Goal: Information Seeking & Learning: Learn about a topic

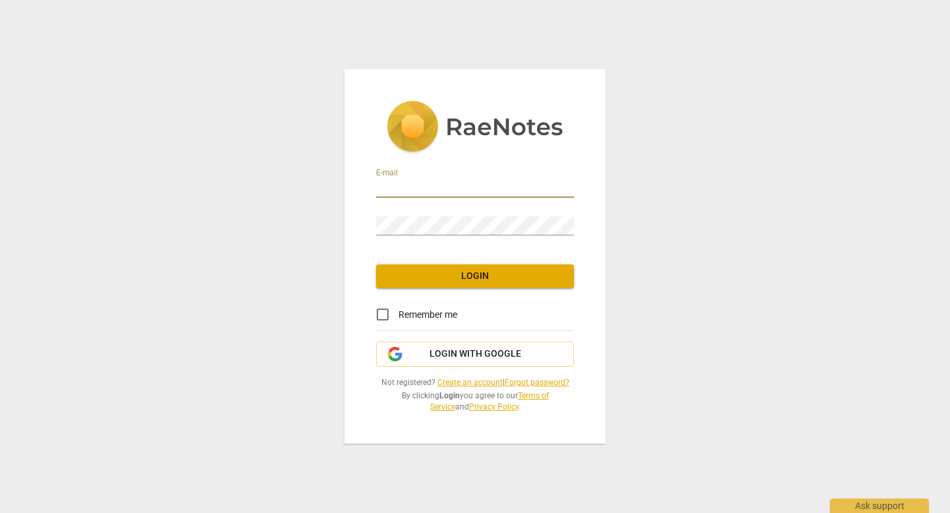
click at [446, 189] on input "email" at bounding box center [475, 188] width 198 height 19
click at [306, 257] on div "E-mail Password Login Remember me Login with Google Not registered? Create an a…" at bounding box center [475, 256] width 950 height 513
click at [474, 188] on input "email" at bounding box center [475, 188] width 198 height 19
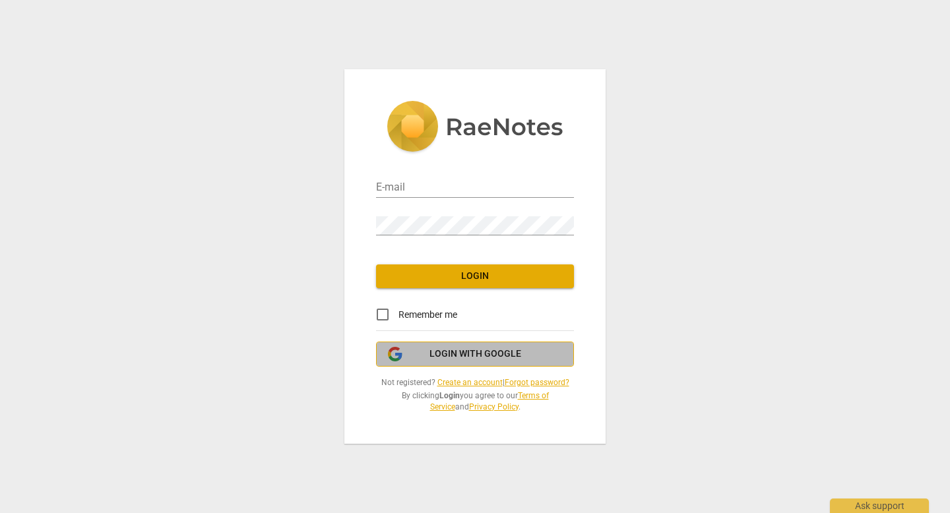
click at [453, 350] on span "Login with Google" at bounding box center [476, 354] width 92 height 13
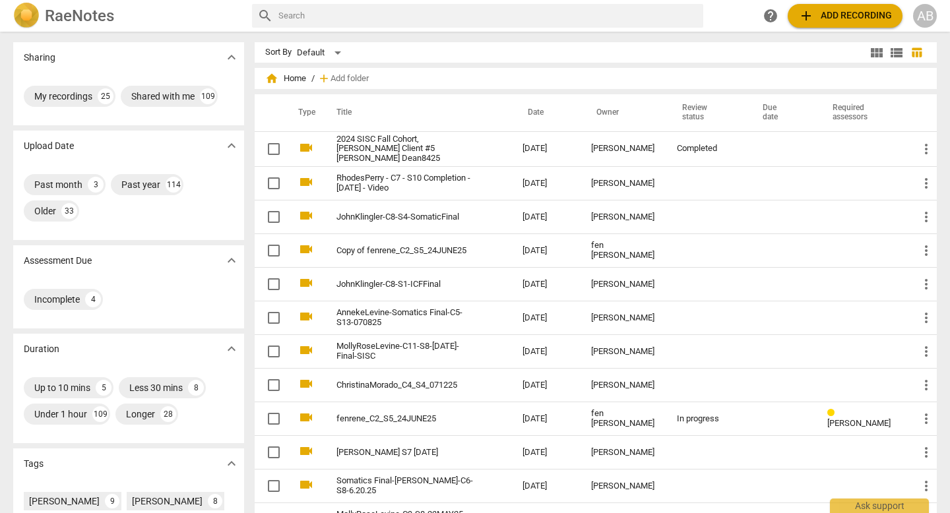
click at [633, 187] on td "[PERSON_NAME]" at bounding box center [624, 184] width 86 height 34
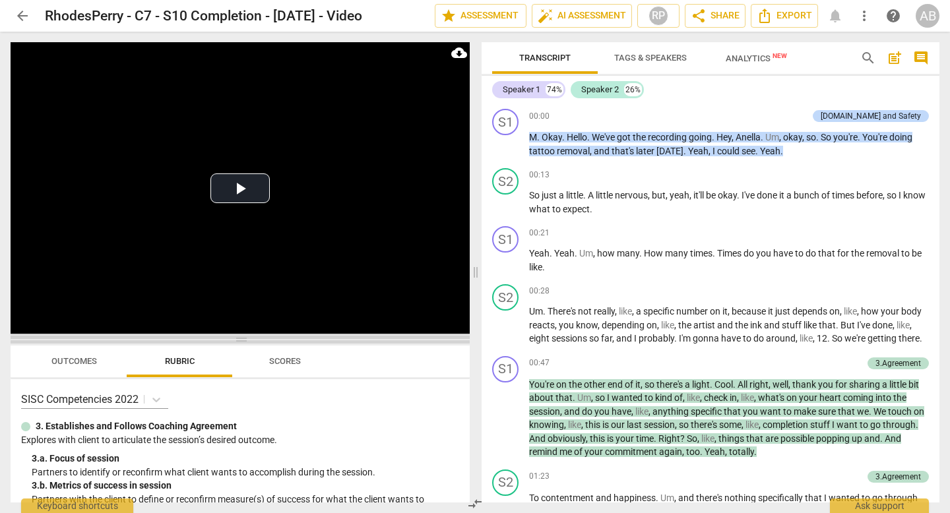
drag, startPoint x: 243, startPoint y: 181, endPoint x: 233, endPoint y: 345, distance: 164.6
click at [233, 344] on span at bounding box center [240, 340] width 459 height 8
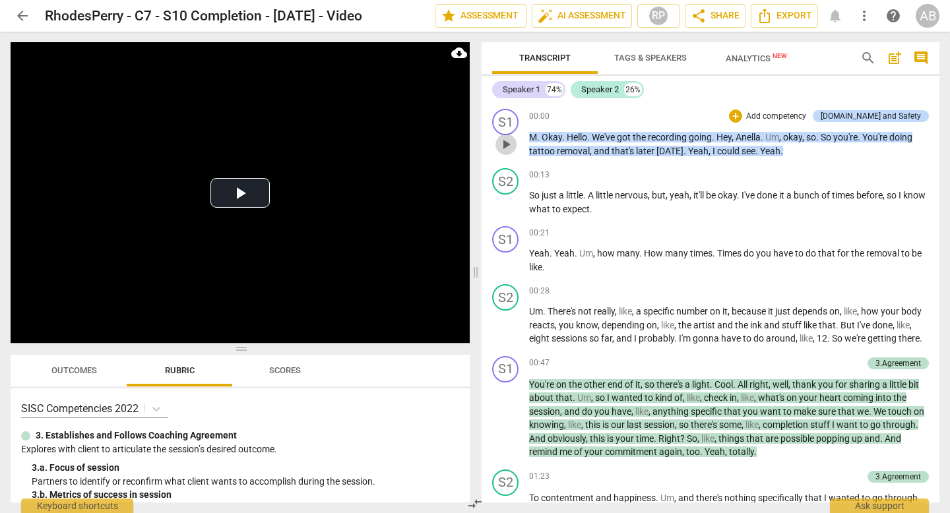
click at [509, 144] on span "play_arrow" at bounding box center [506, 145] width 16 height 16
click at [509, 144] on span "pause" at bounding box center [506, 145] width 16 height 16
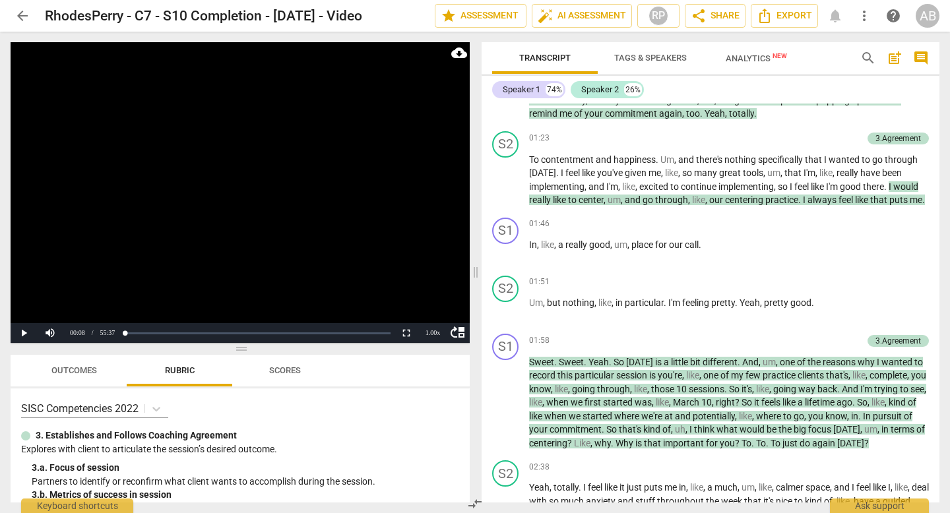
scroll to position [337, 0]
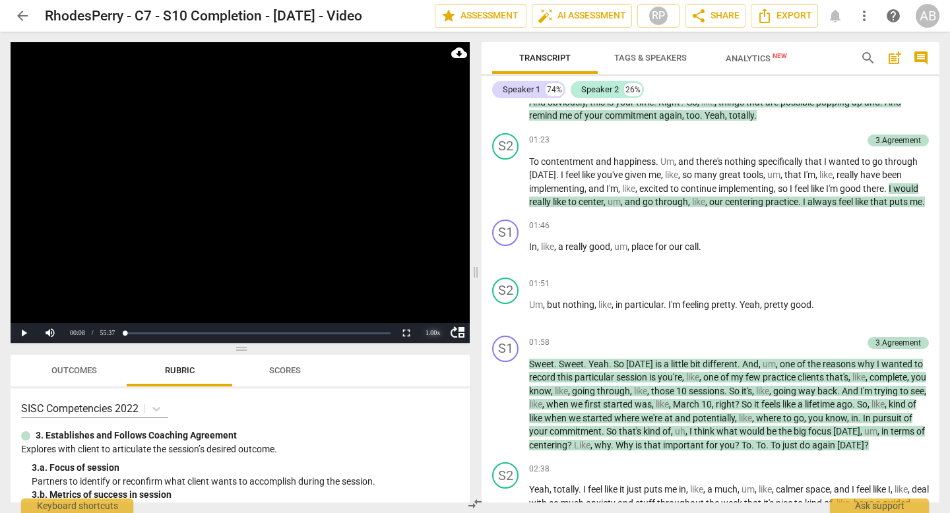
click at [436, 334] on div "1.00 x" at bounding box center [433, 333] width 26 height 20
click at [432, 313] on li "2x" at bounding box center [433, 316] width 26 height 15
click at [29, 337] on button "Play" at bounding box center [24, 333] width 26 height 20
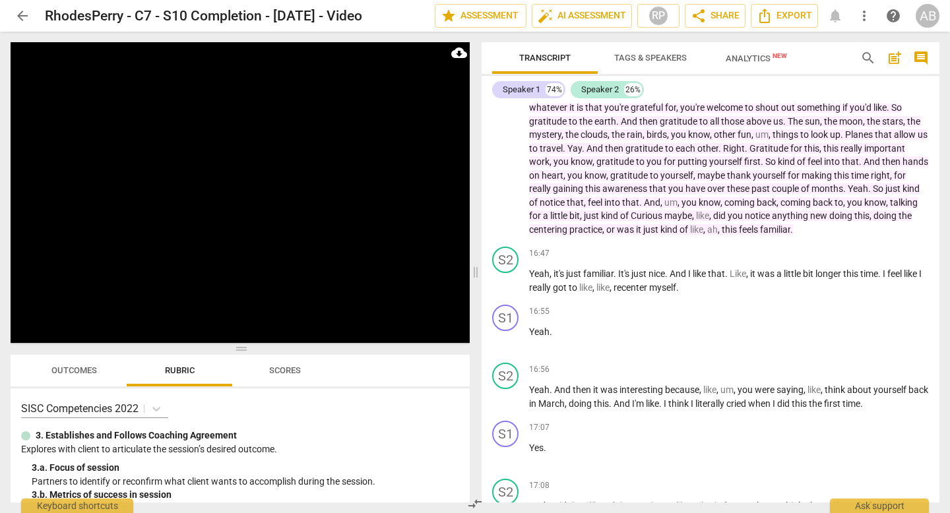
scroll to position [2634, 0]
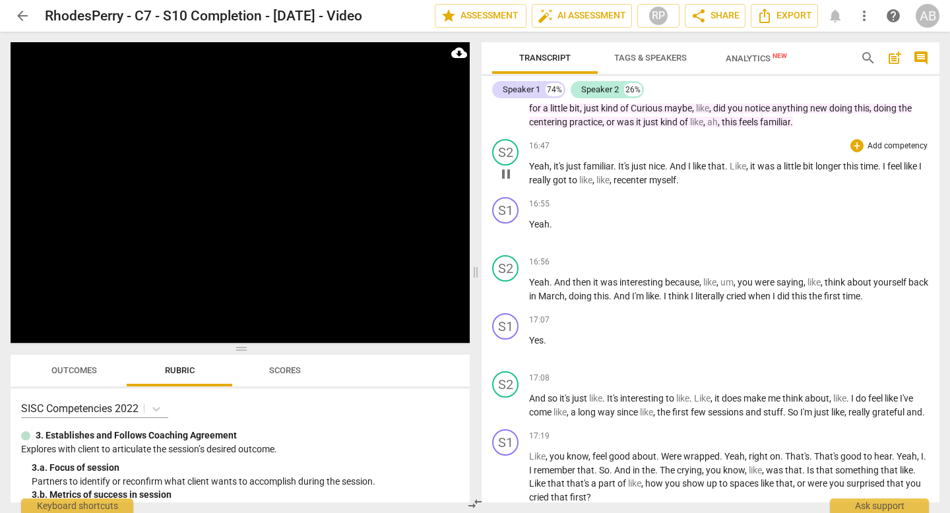
click at [533, 172] on span "Yeah" at bounding box center [539, 166] width 20 height 11
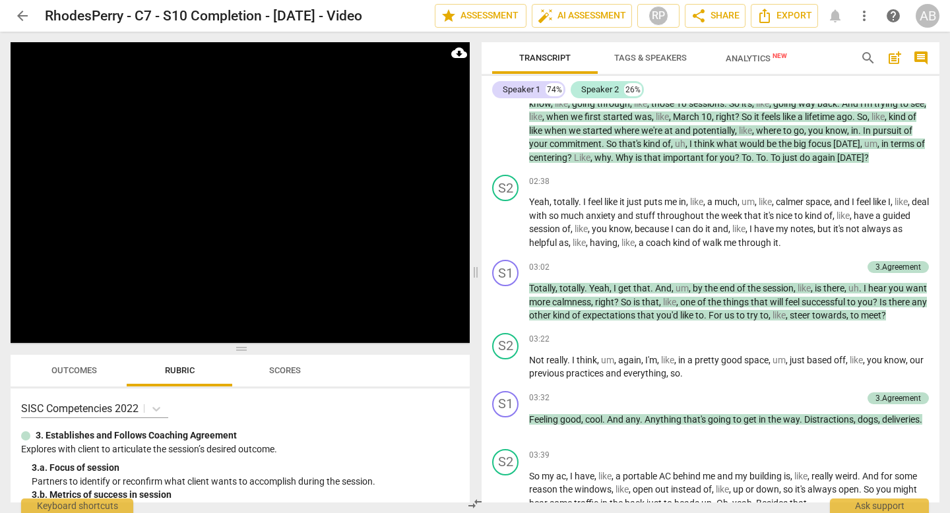
scroll to position [852, 0]
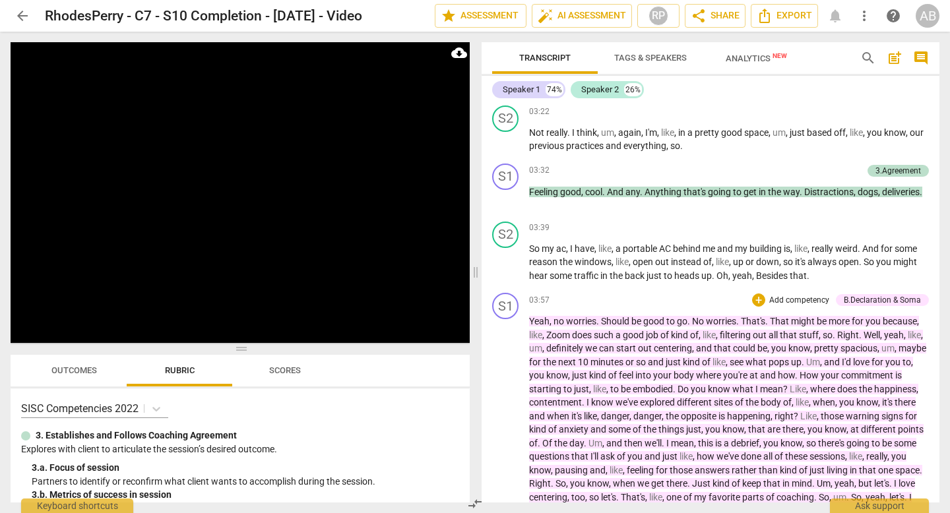
click at [862, 306] on div "B.Declaration & Soma" at bounding box center [882, 300] width 77 height 12
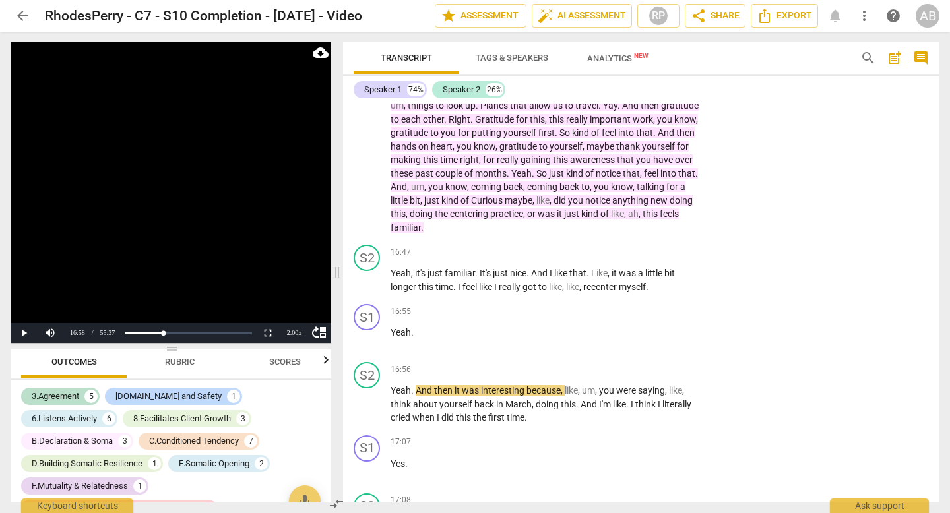
scroll to position [3191, 0]
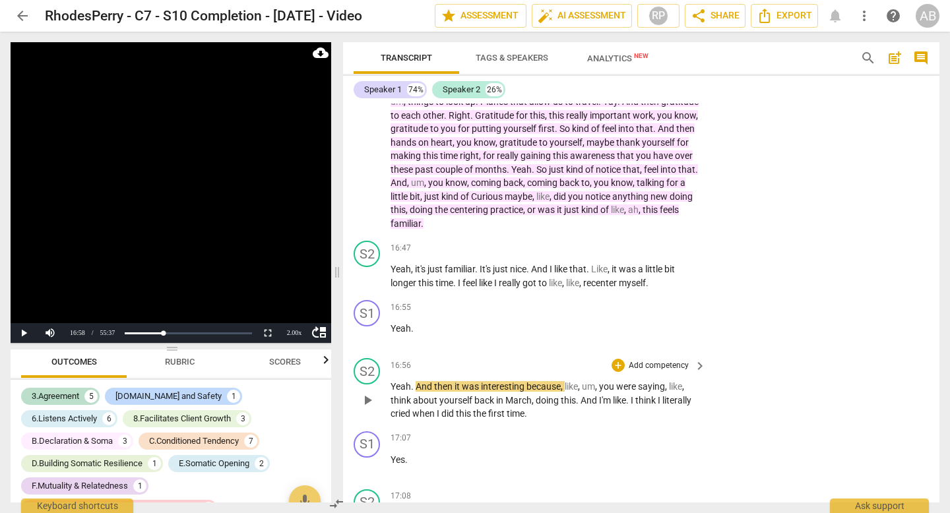
click at [374, 408] on span "play_arrow" at bounding box center [368, 401] width 16 height 16
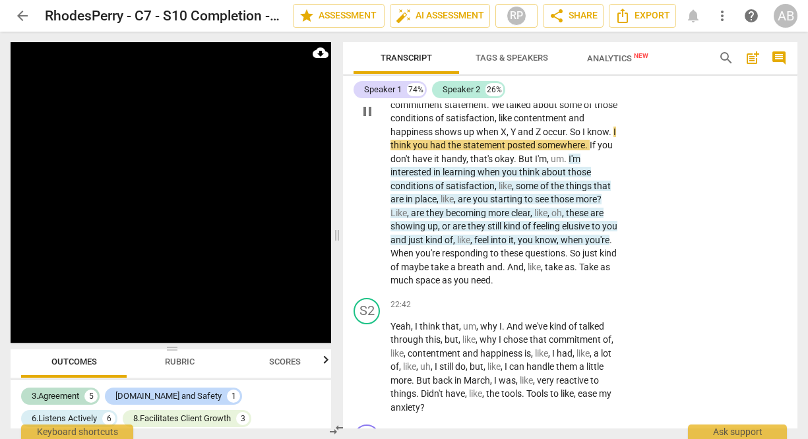
scroll to position [6270, 0]
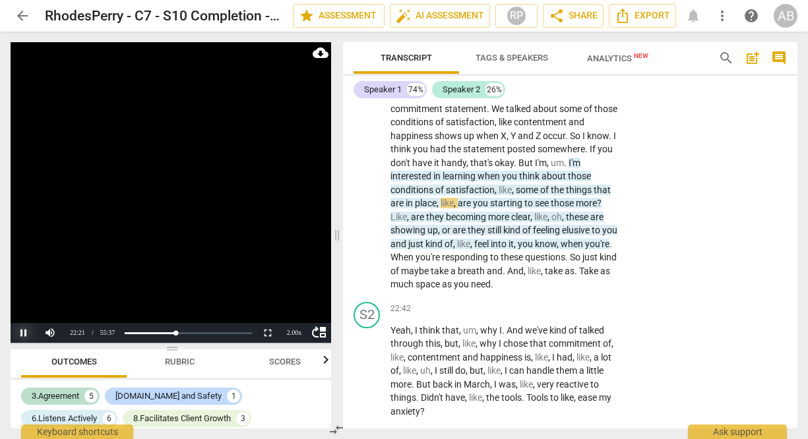
click at [24, 333] on button "Pause" at bounding box center [24, 333] width 26 height 20
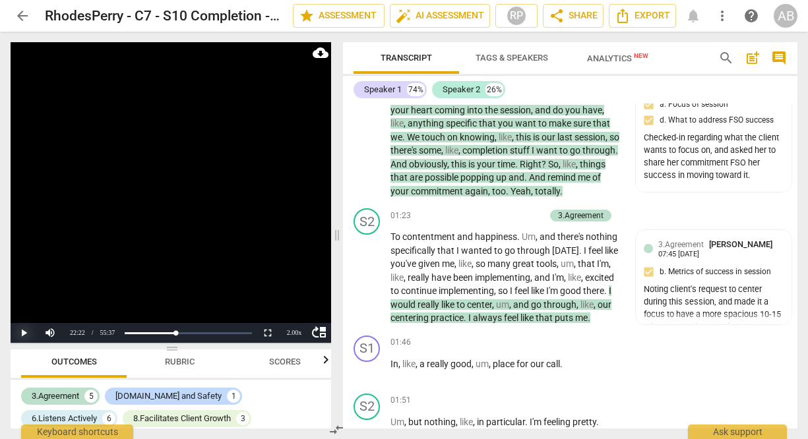
scroll to position [0, 0]
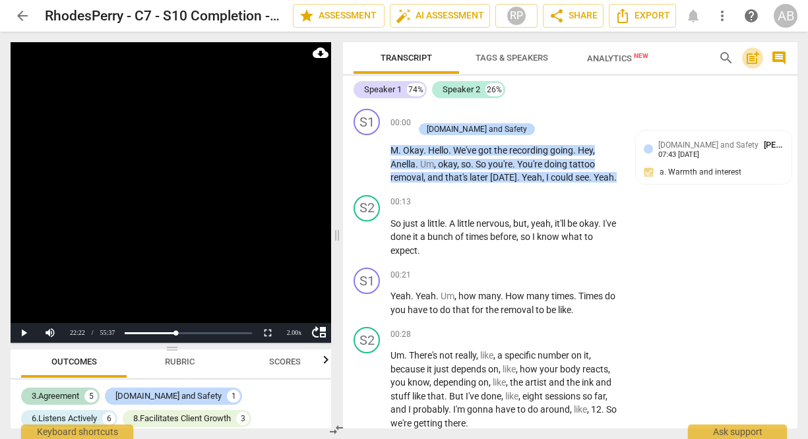
click at [752, 58] on span "post_add" at bounding box center [753, 58] width 16 height 16
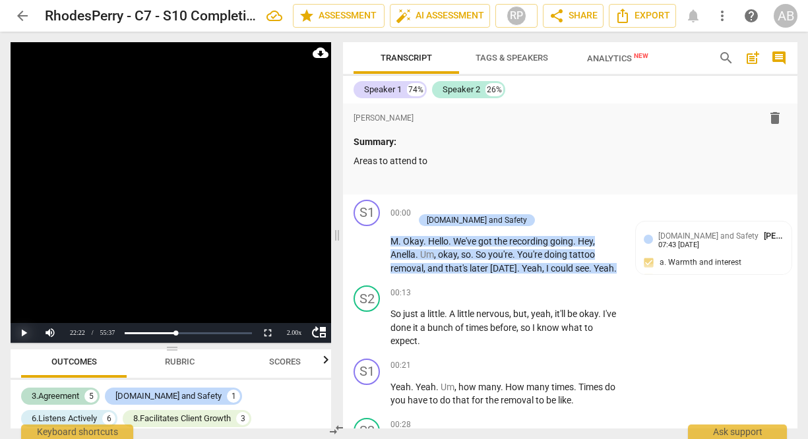
click at [21, 333] on button "Play" at bounding box center [24, 333] width 26 height 20
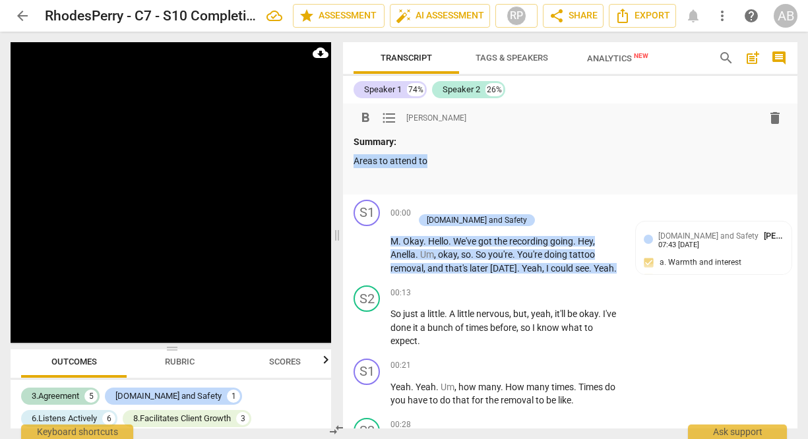
drag, startPoint x: 441, startPoint y: 166, endPoint x: 360, endPoint y: 154, distance: 81.4
click at [360, 154] on p "Areas to attend to" at bounding box center [571, 161] width 434 height 14
drag, startPoint x: 424, startPoint y: 163, endPoint x: 351, endPoint y: 160, distance: 73.3
click at [350, 160] on div "format_bold format_list_bulleted Anela Barboza Seliskar delete Summary: Aim for…" at bounding box center [570, 149] width 455 height 91
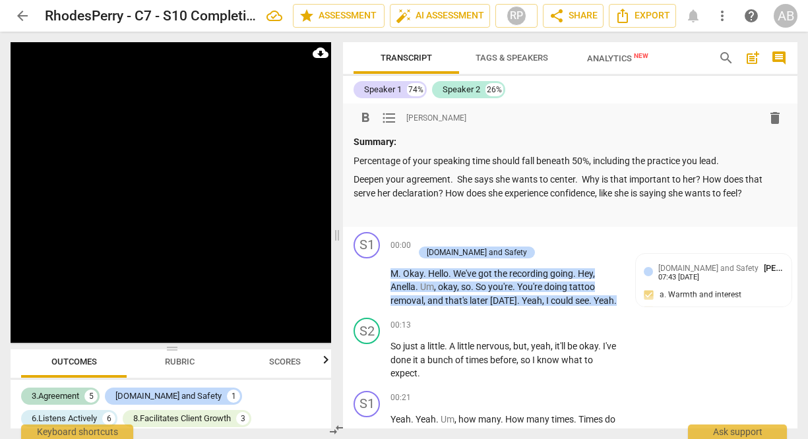
click at [734, 160] on p "Percentage of your speaking time should fall beneath 50%, including the practic…" at bounding box center [571, 161] width 434 height 14
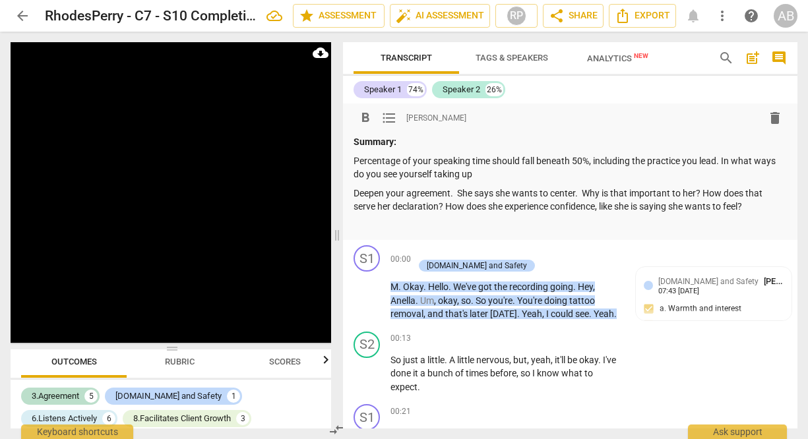
click at [500, 178] on p "Percentage of your speaking time should fall beneath 50%, including the practic…" at bounding box center [571, 167] width 434 height 27
drag, startPoint x: 520, startPoint y: 172, endPoint x: 443, endPoint y: 178, distance: 76.7
click at [443, 178] on p "Percentage of your speaking time should fall beneath 50%, including the practic…" at bounding box center [571, 167] width 434 height 27
click at [386, 193] on p "Deepen your agreement. She says she wants to center. Why is that important to h…" at bounding box center [571, 200] width 434 height 27
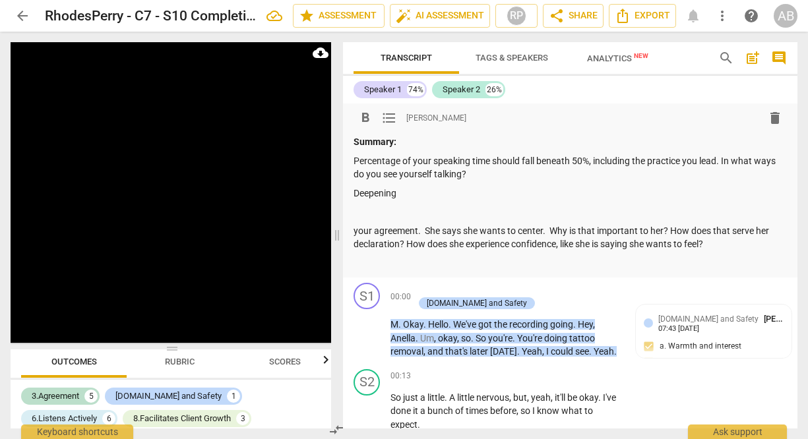
click at [362, 203] on div "Summary: Percentage of your speaking time should fall beneath 50%, including th…" at bounding box center [571, 202] width 434 height 135
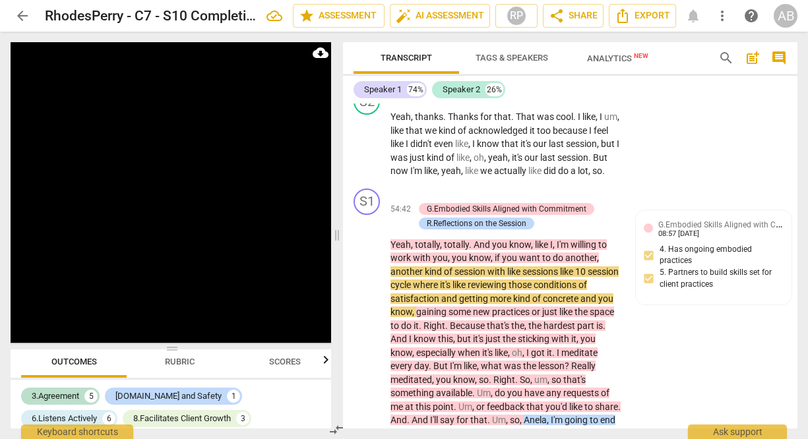
scroll to position [17503, 0]
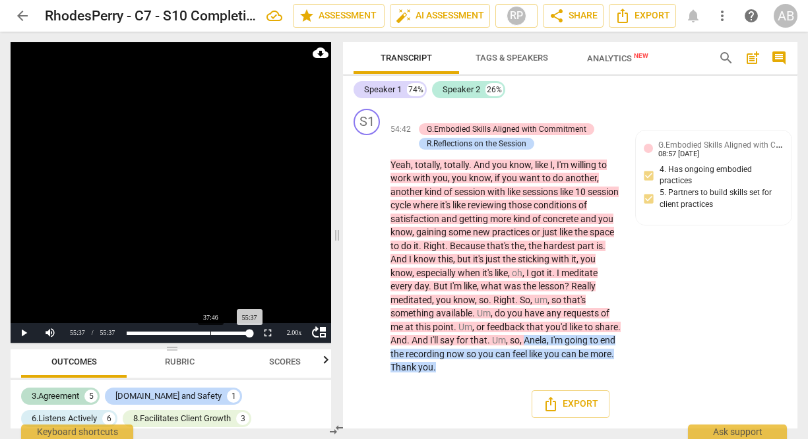
click at [211, 337] on div "Loaded : 0% Progress : 100.00%" at bounding box center [187, 333] width 133 height 20
click at [214, 333] on div "Loaded : 0% Progress : 71.12%" at bounding box center [188, 333] width 123 height 3
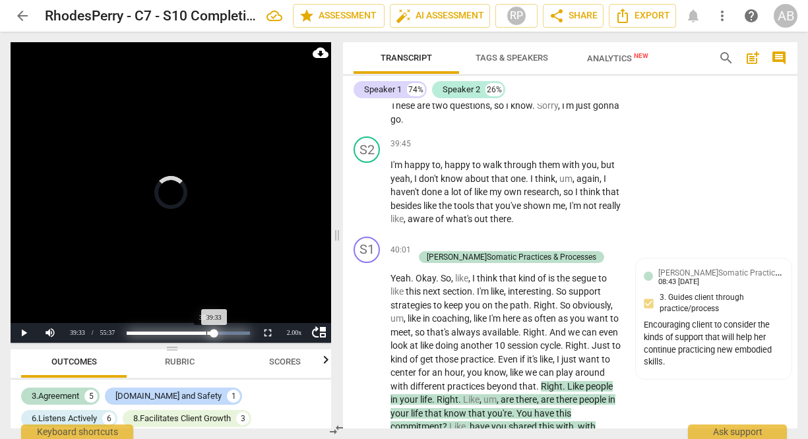
click at [207, 335] on div "Progress : 71.12%" at bounding box center [171, 333] width 88 height 3
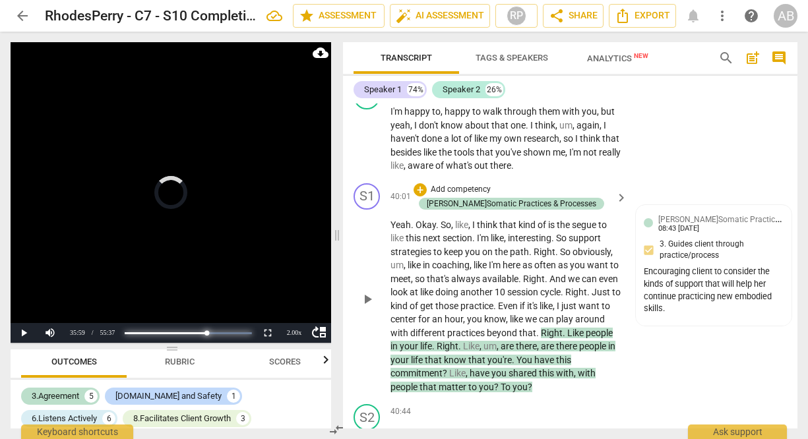
scroll to position [12072, 0]
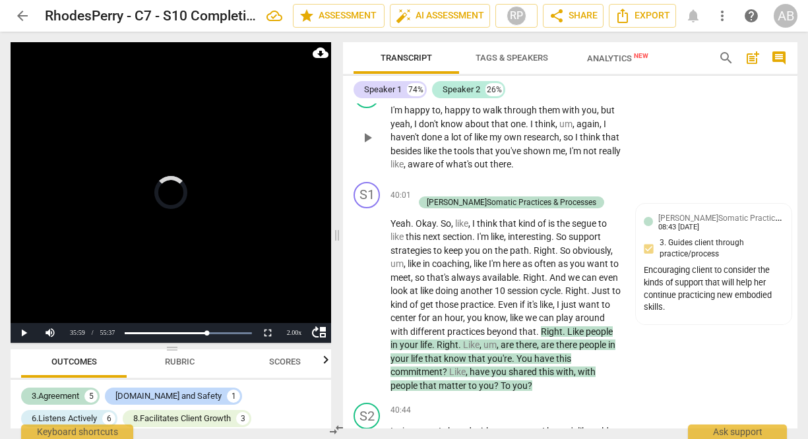
click at [602, 143] on span "that" at bounding box center [610, 137] width 17 height 11
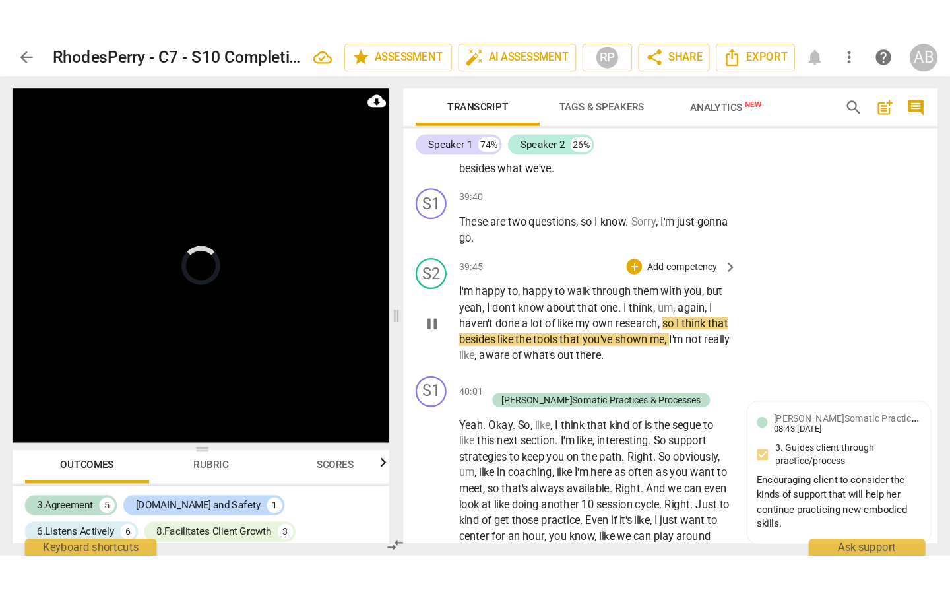
scroll to position [11963, 0]
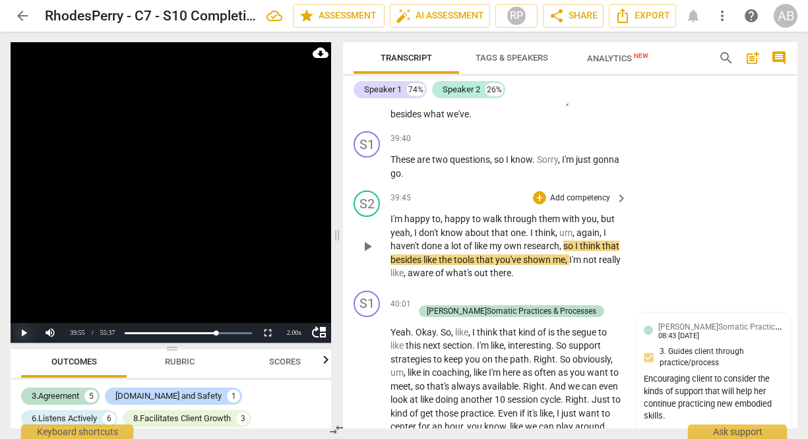
click at [15, 336] on button "Play" at bounding box center [24, 333] width 26 height 20
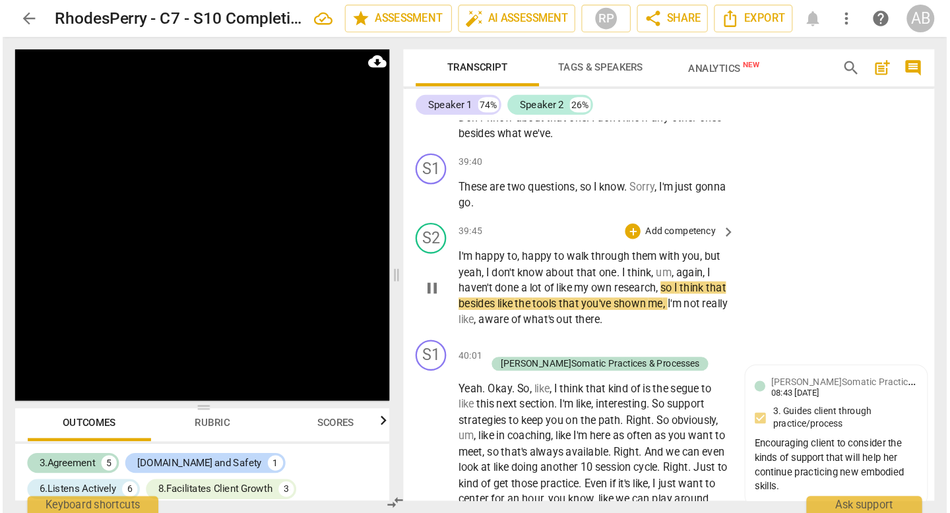
scroll to position [9564, 0]
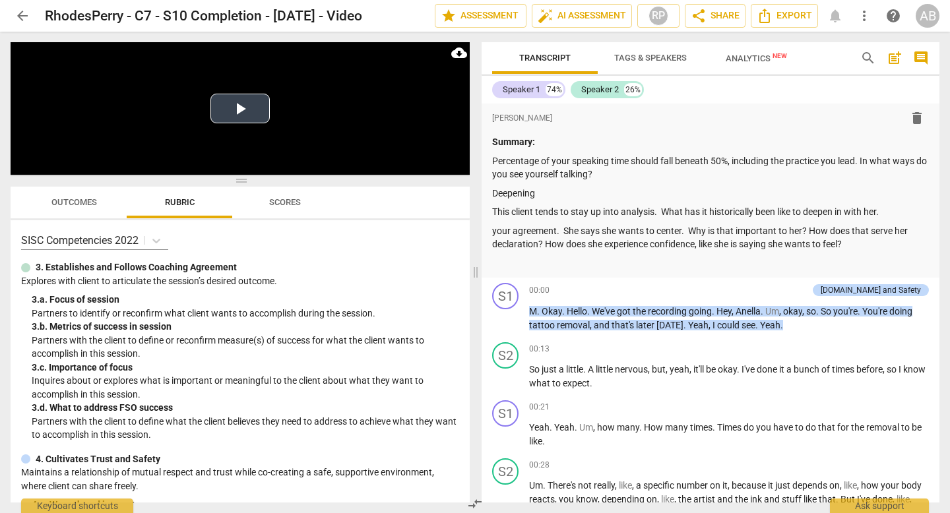
click at [202, 162] on video at bounding box center [240, 108] width 459 height 133
click at [222, 112] on button "Play Video" at bounding box center [240, 109] width 59 height 30
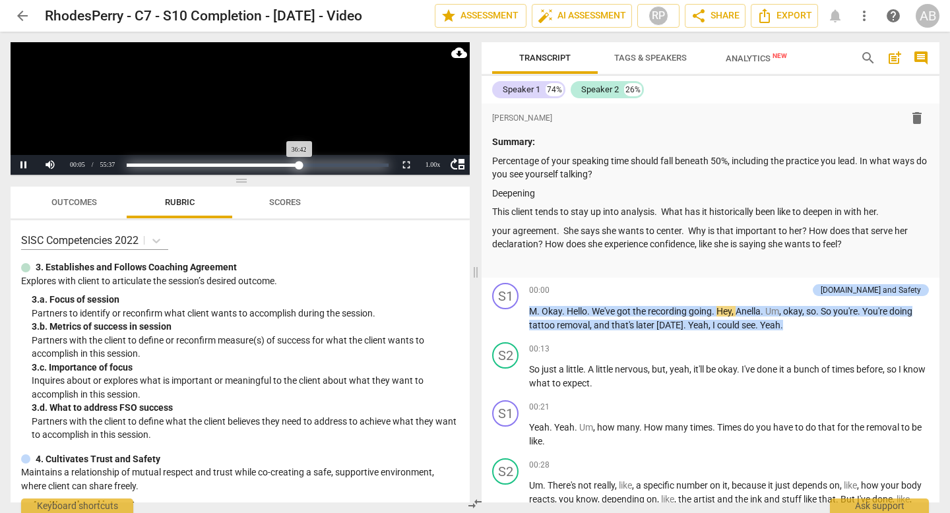
click at [300, 164] on div "Loaded : 0% Progress : 65.99%" at bounding box center [258, 165] width 262 height 3
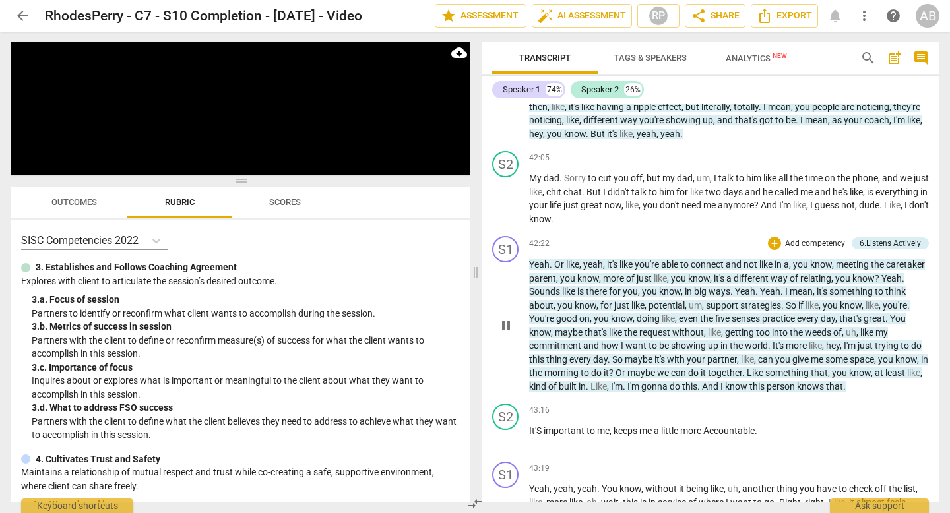
scroll to position [10212, 0]
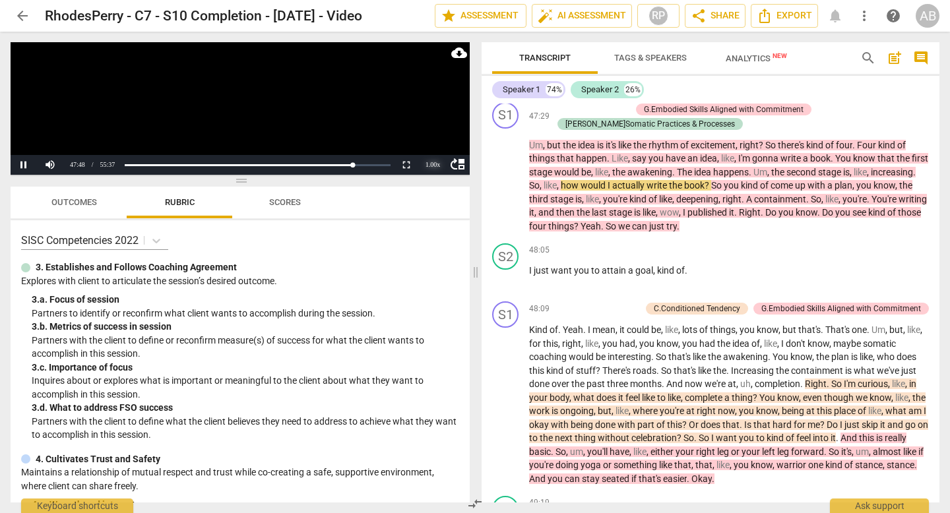
click at [428, 162] on div "1.00 x" at bounding box center [433, 165] width 26 height 20
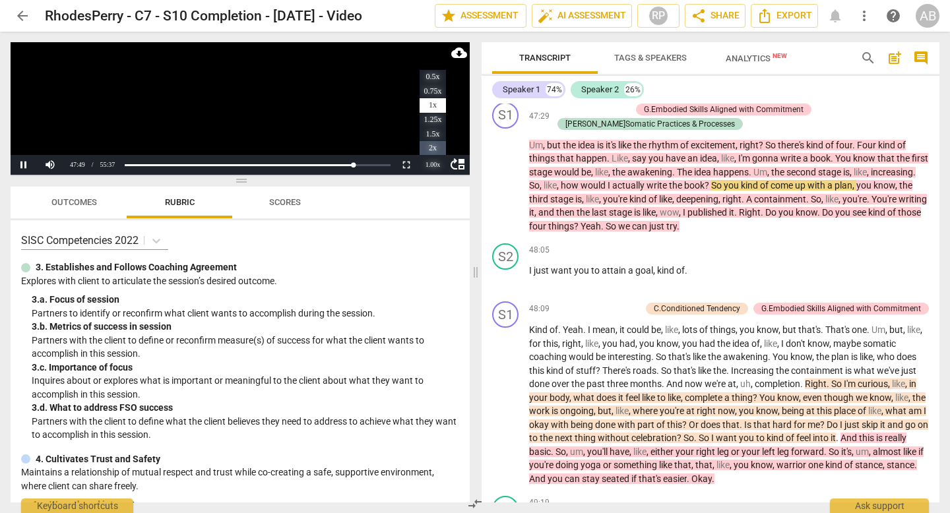
click at [434, 148] on li "2x" at bounding box center [433, 148] width 26 height 15
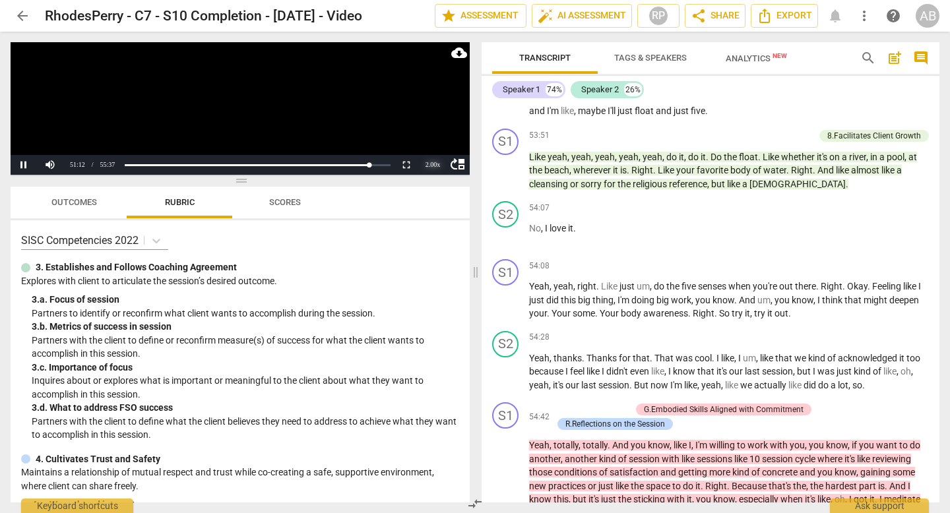
scroll to position [11473, 0]
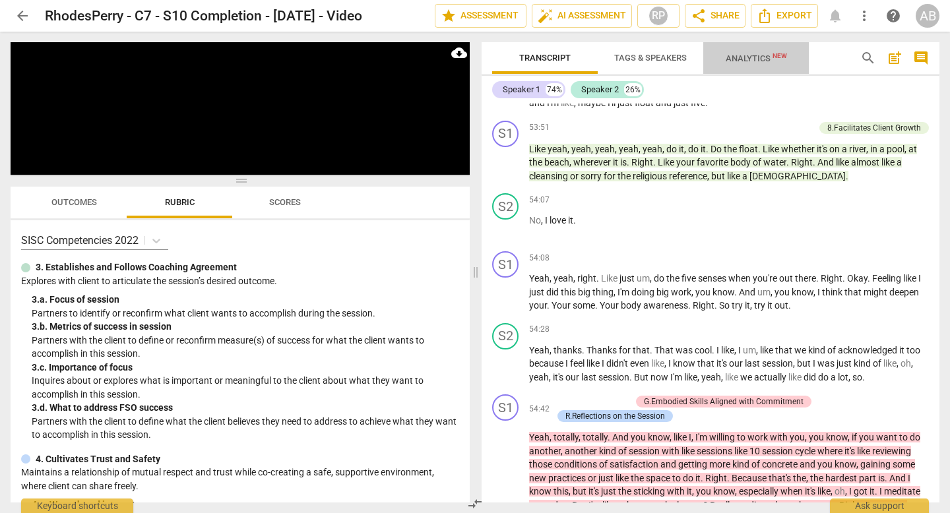
click at [731, 66] on span "Analytics New" at bounding box center [756, 58] width 93 height 20
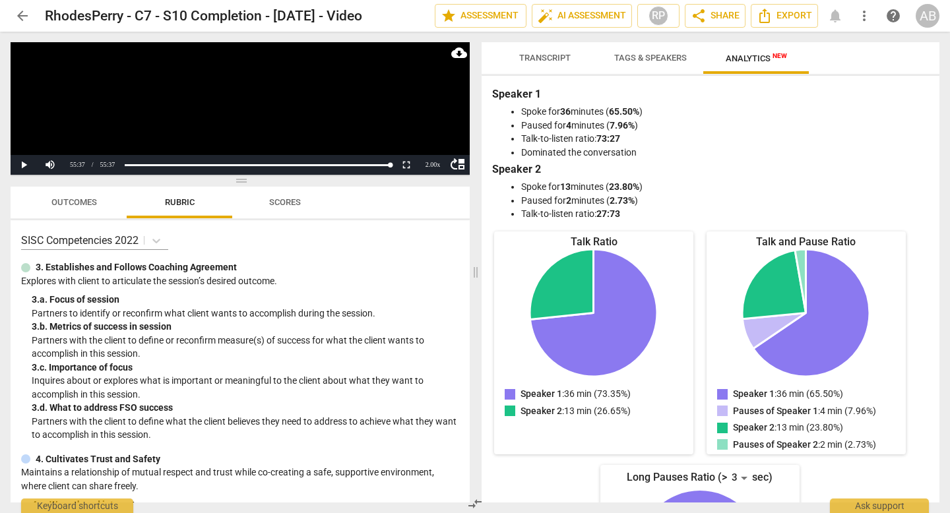
click at [540, 60] on span "Transcript" at bounding box center [544, 58] width 51 height 10
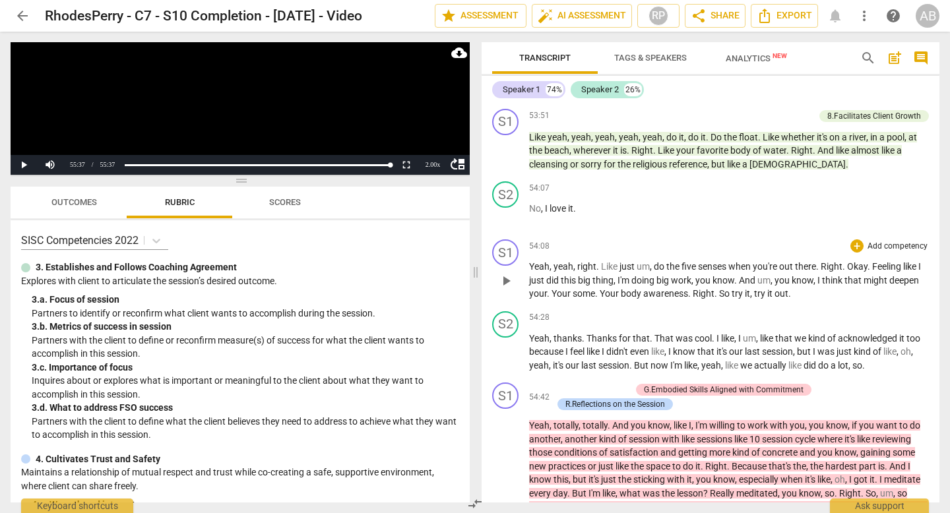
scroll to position [11300, 0]
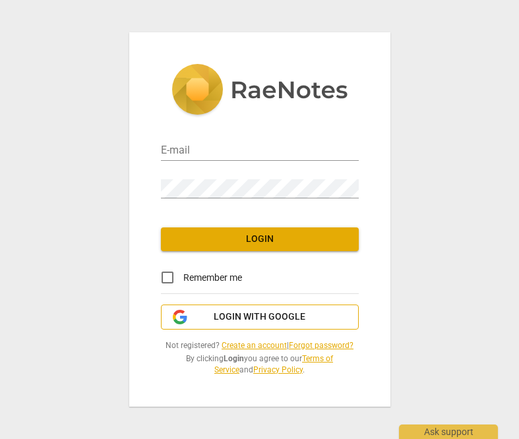
click at [241, 311] on span "Login with Google" at bounding box center [260, 317] width 92 height 13
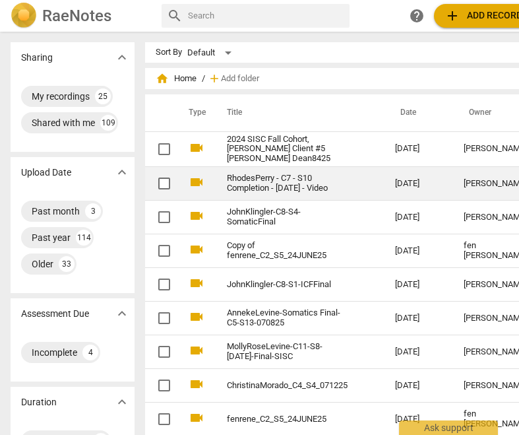
click at [348, 187] on td "RhodesPerry - C7 - S10 Completion - [DATE] - Video" at bounding box center [298, 184] width 174 height 34
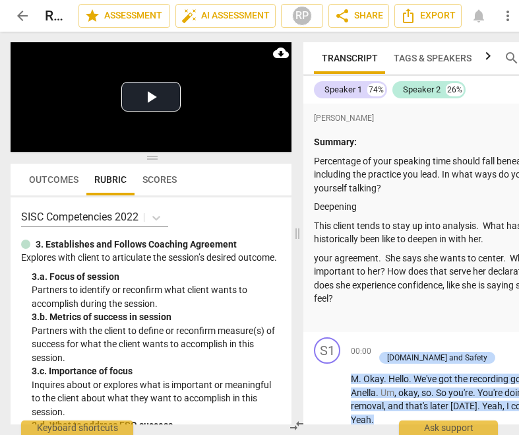
click at [63, 178] on span "Outcomes" at bounding box center [53, 179] width 49 height 11
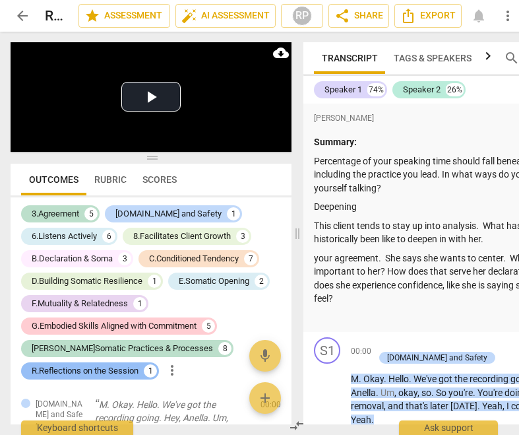
click at [109, 368] on div "R.Reflections on the Session" at bounding box center [85, 370] width 107 height 13
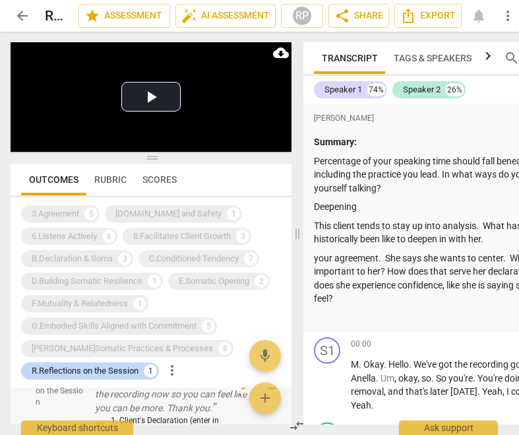
scroll to position [28, 0]
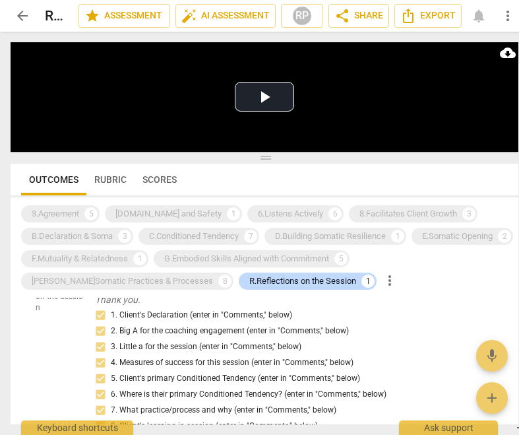
drag, startPoint x: 296, startPoint y: 231, endPoint x: 523, endPoint y: 179, distance: 232.8
click at [519, 0] on html "arrow_back RhodesPerry - C7 - S10 Completion - [DATE] - Video edit star Assessm…" at bounding box center [259, 0] width 519 height 0
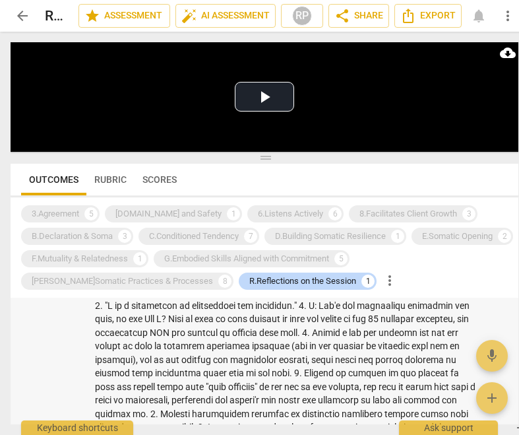
scroll to position [216, 0]
